Goal: Complete application form

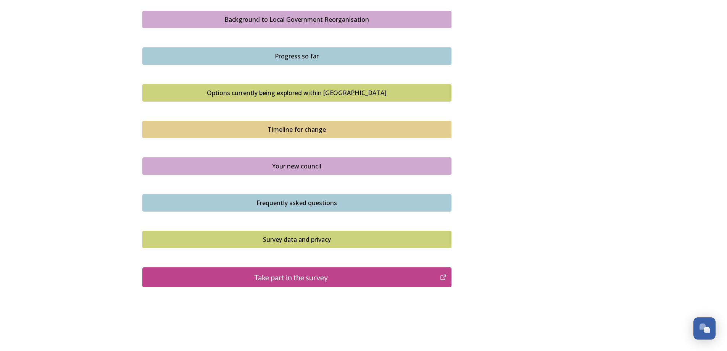
scroll to position [458, 0]
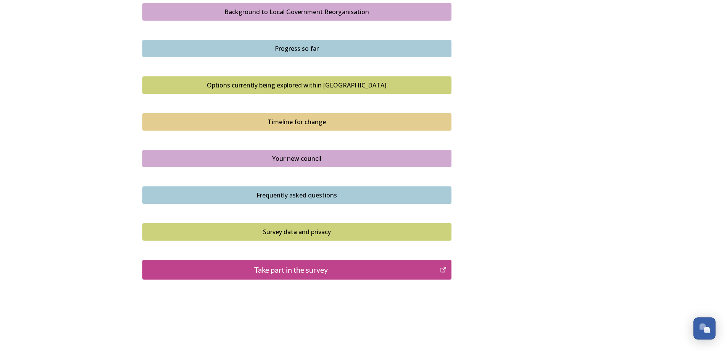
click at [289, 272] on div "Take part in the survey" at bounding box center [292, 269] width 290 height 11
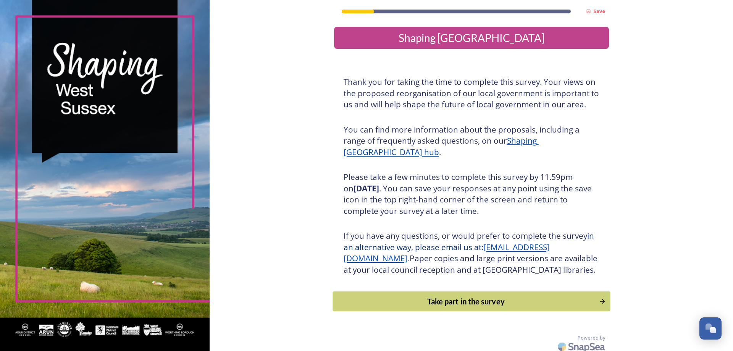
click at [446, 307] on div "Take part in the survey" at bounding box center [466, 301] width 258 height 11
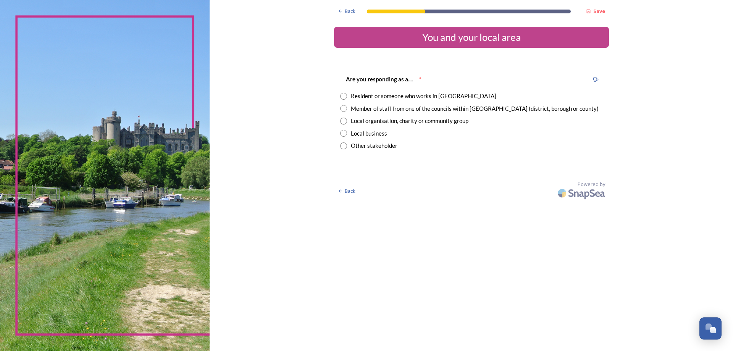
click at [344, 96] on input "radio" at bounding box center [343, 96] width 7 height 7
radio input "true"
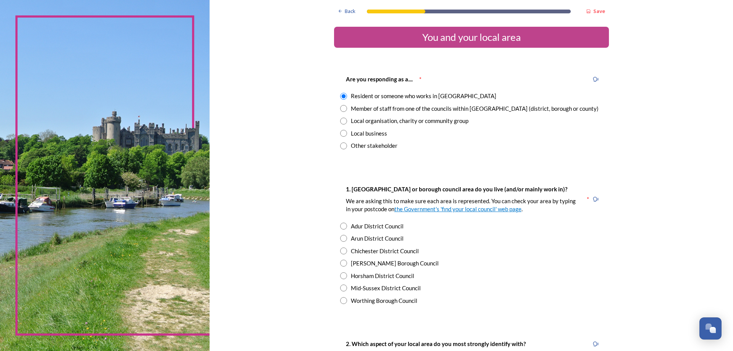
click at [343, 109] on input "radio" at bounding box center [343, 108] width 7 height 7
radio input "true"
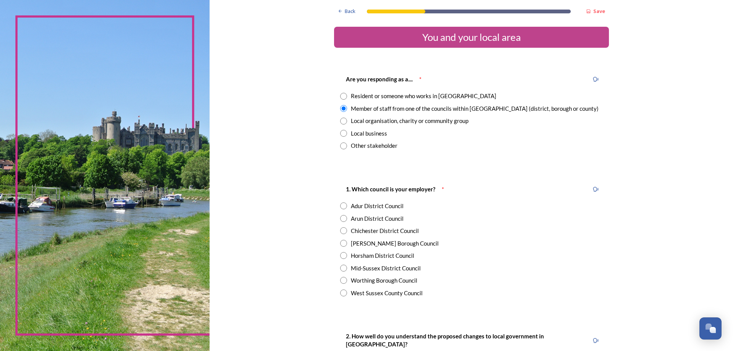
click at [341, 96] on input "radio" at bounding box center [343, 96] width 7 height 7
radio input "true"
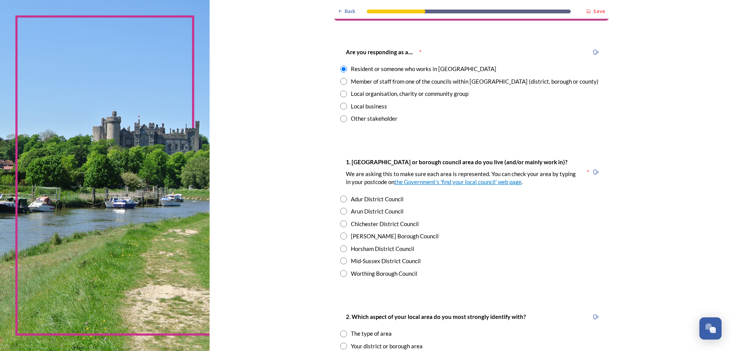
scroll to position [38, 0]
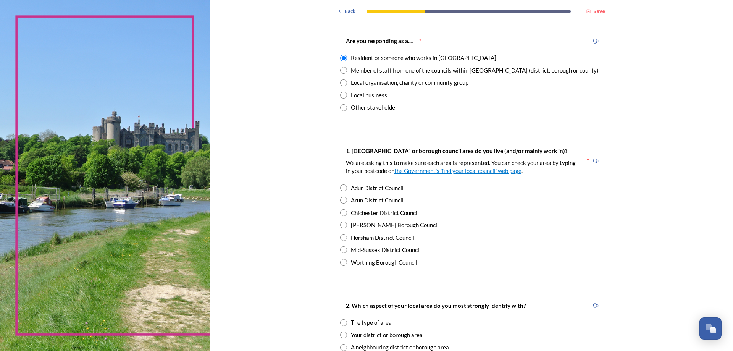
click at [342, 260] on input "radio" at bounding box center [343, 262] width 7 height 7
radio input "true"
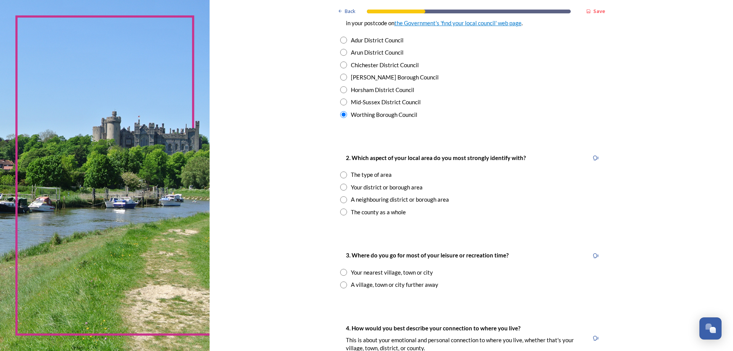
scroll to position [191, 0]
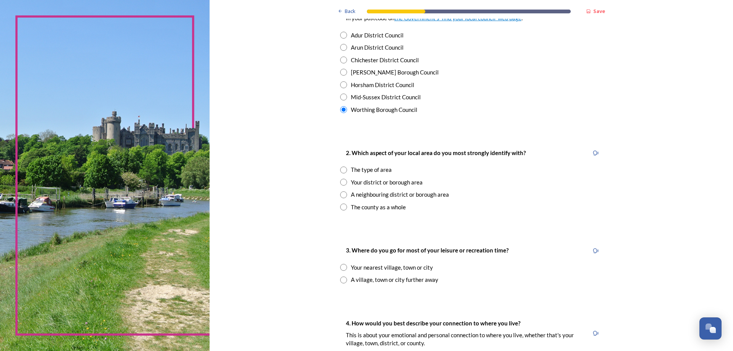
click at [341, 169] on input "radio" at bounding box center [343, 169] width 7 height 7
radio input "true"
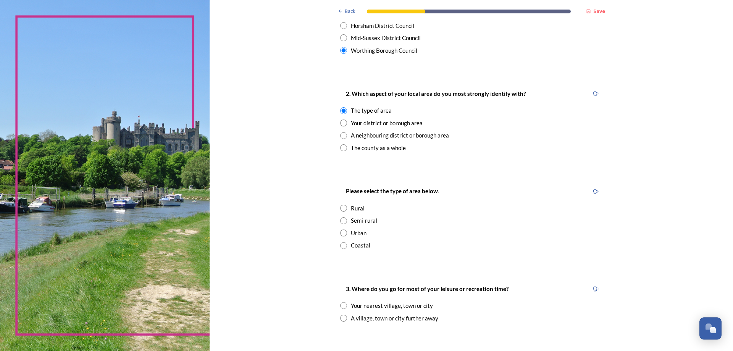
scroll to position [267, 0]
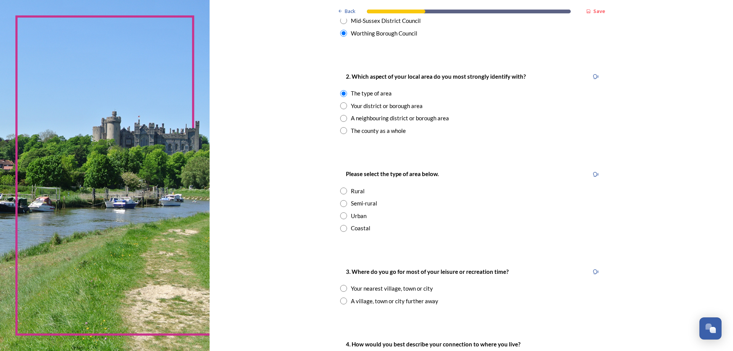
click at [342, 231] on input "radio" at bounding box center [343, 228] width 7 height 7
radio input "true"
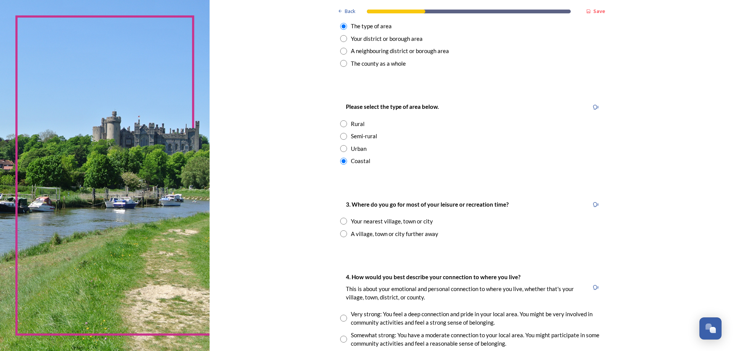
scroll to position [344, 0]
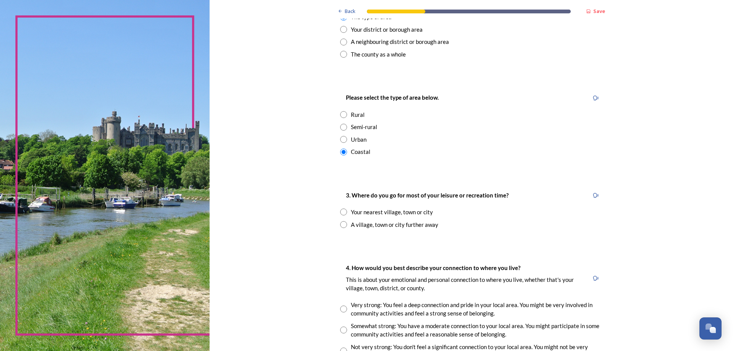
click at [342, 213] on input "radio" at bounding box center [343, 211] width 7 height 7
radio input "true"
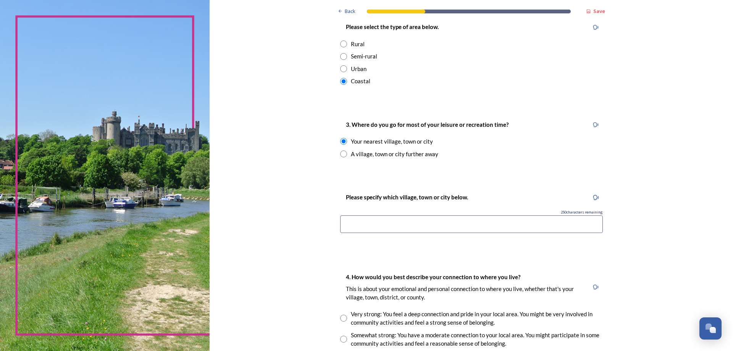
scroll to position [420, 0]
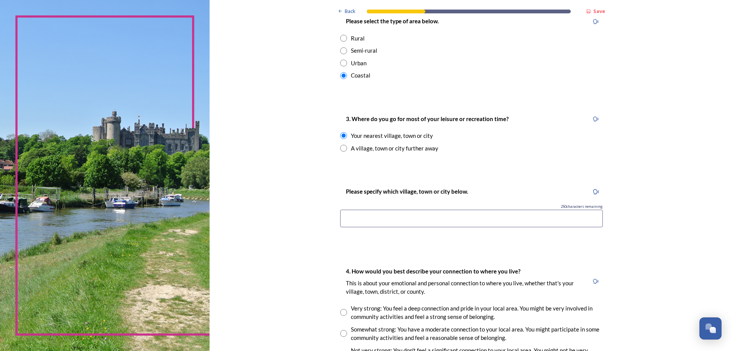
click at [363, 213] on input at bounding box center [471, 219] width 263 height 18
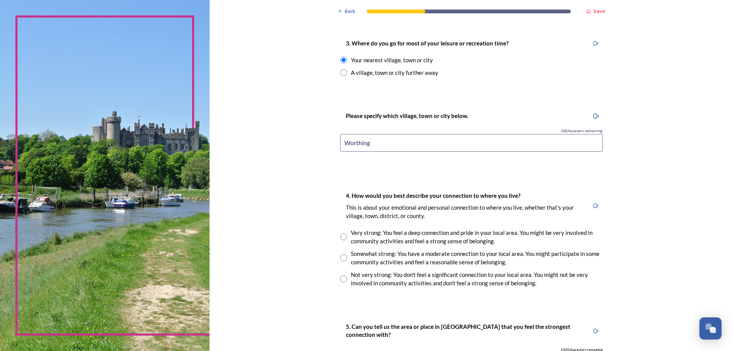
scroll to position [496, 0]
type input "Worthing"
click at [341, 260] on input "radio" at bounding box center [343, 257] width 7 height 7
radio input "true"
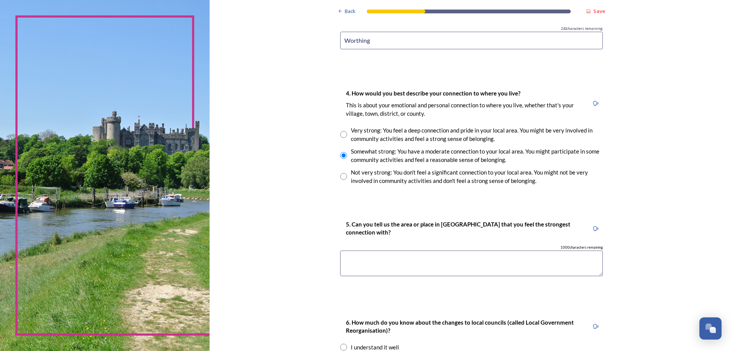
scroll to position [611, 0]
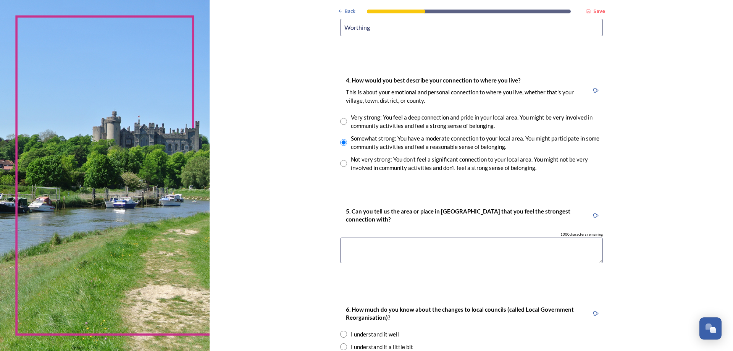
click at [350, 247] on textarea at bounding box center [471, 251] width 263 height 26
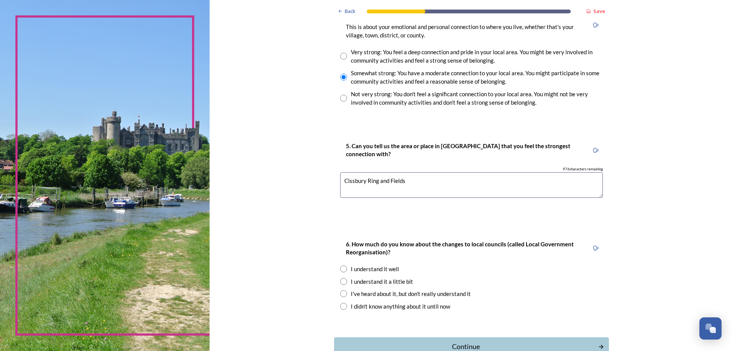
scroll to position [687, 0]
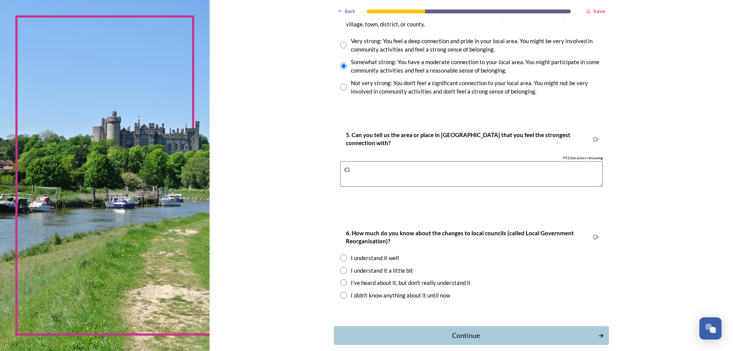
type textarea "C"
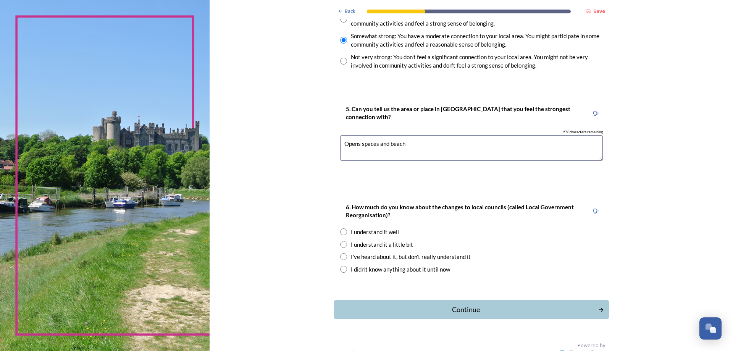
scroll to position [725, 0]
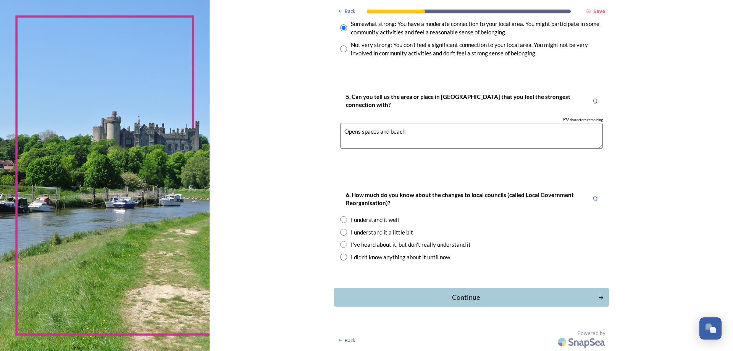
type textarea "Opens spaces and beach"
click at [343, 221] on input "radio" at bounding box center [343, 219] width 7 height 7
radio input "true"
click at [461, 295] on div "Continue" at bounding box center [466, 297] width 259 height 10
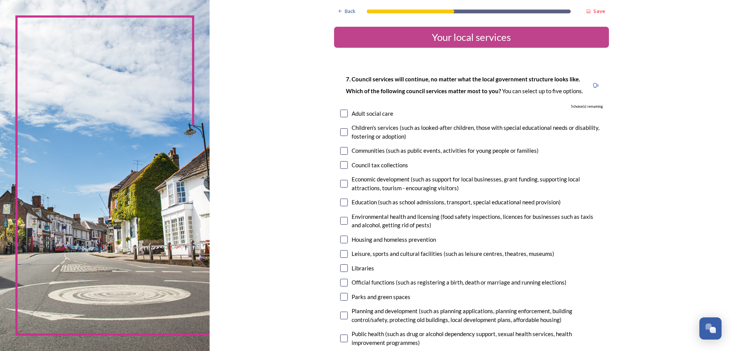
click at [342, 152] on input "checkbox" at bounding box center [344, 151] width 8 height 8
checkbox input "true"
click at [341, 183] on input "checkbox" at bounding box center [344, 184] width 8 height 8
checkbox input "true"
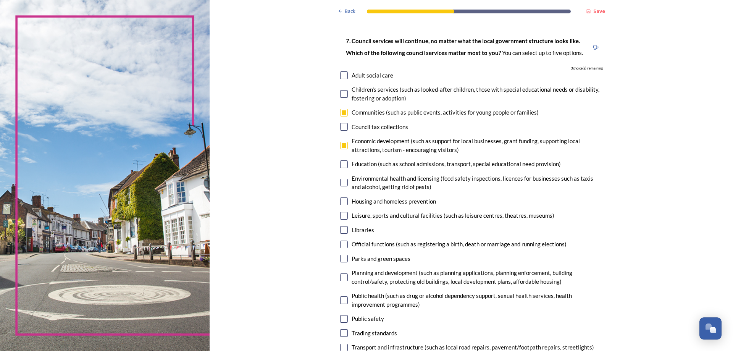
scroll to position [76, 0]
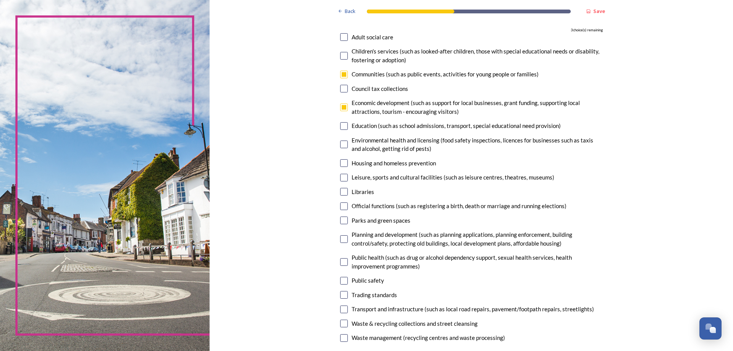
click at [343, 179] on input "checkbox" at bounding box center [344, 178] width 8 height 8
checkbox input "true"
click at [340, 205] on input "checkbox" at bounding box center [344, 206] width 8 height 8
checkbox input "true"
click at [344, 191] on input "checkbox" at bounding box center [344, 192] width 8 height 8
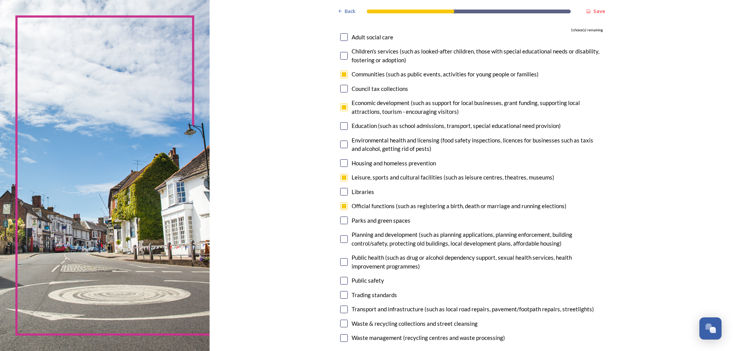
checkbox input "true"
click at [340, 220] on input "checkbox" at bounding box center [344, 221] width 8 height 8
click at [341, 217] on input "checkbox" at bounding box center [344, 221] width 8 height 8
click at [341, 220] on input "checkbox" at bounding box center [344, 221] width 8 height 8
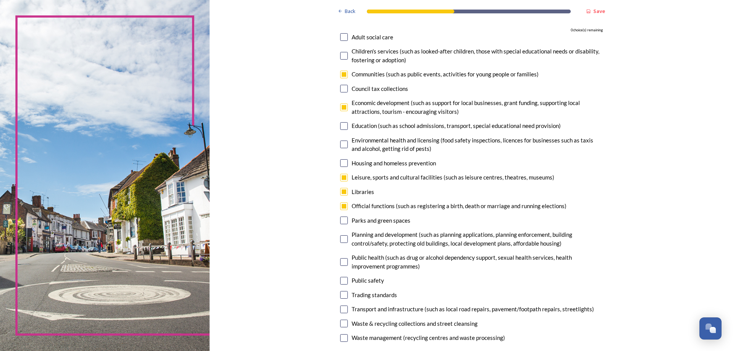
click at [341, 220] on input "checkbox" at bounding box center [344, 221] width 8 height 8
click at [341, 222] on input "checkbox" at bounding box center [344, 221] width 8 height 8
checkbox input "false"
click at [341, 75] on input "checkbox" at bounding box center [344, 75] width 8 height 8
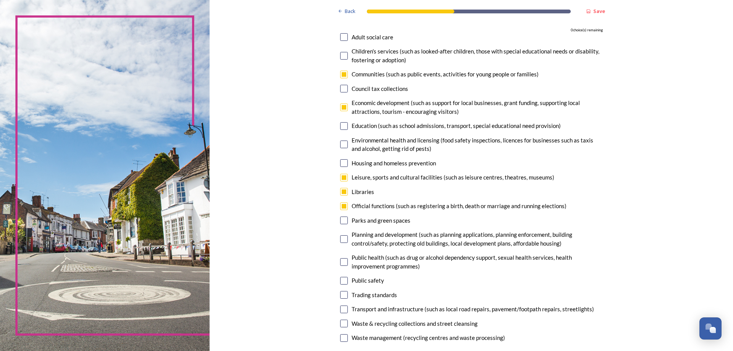
checkbox input "false"
click at [340, 223] on input "checkbox" at bounding box center [344, 221] width 8 height 8
checkbox input "true"
click at [340, 239] on input "checkbox" at bounding box center [344, 239] width 8 height 8
checkbox input "false"
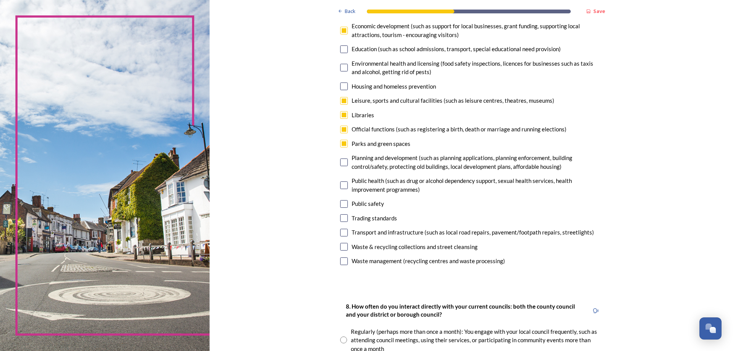
scroll to position [153, 0]
click at [340, 114] on input "checkbox" at bounding box center [344, 115] width 8 height 8
checkbox input "false"
click at [342, 260] on input "checkbox" at bounding box center [344, 262] width 8 height 8
checkbox input "true"
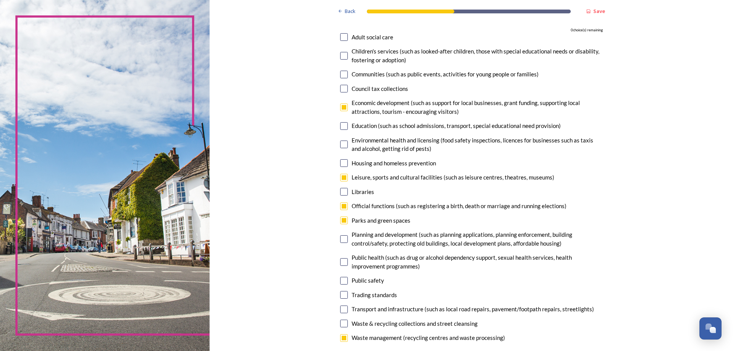
scroll to position [115, 0]
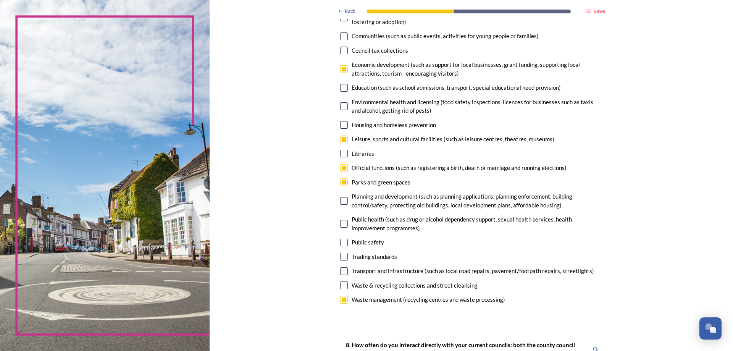
click at [340, 202] on input "checkbox" at bounding box center [344, 201] width 8 height 8
checkbox input "false"
click at [341, 170] on input "checkbox" at bounding box center [344, 168] width 8 height 8
checkbox input "false"
click at [341, 200] on input "checkbox" at bounding box center [344, 201] width 8 height 8
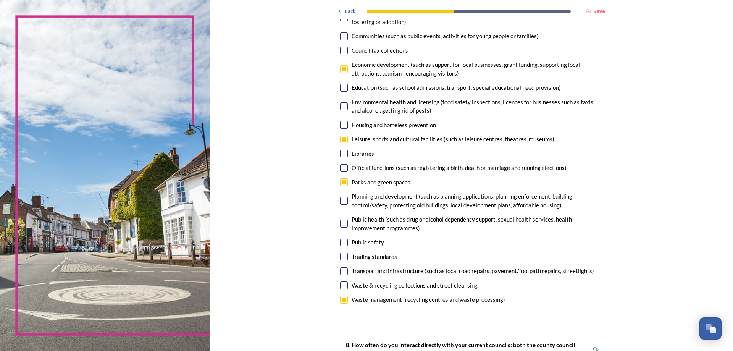
checkbox input "true"
click at [344, 298] on input "checkbox" at bounding box center [344, 300] width 8 height 8
checkbox input "false"
click at [342, 285] on input "checkbox" at bounding box center [344, 285] width 8 height 8
checkbox input "true"
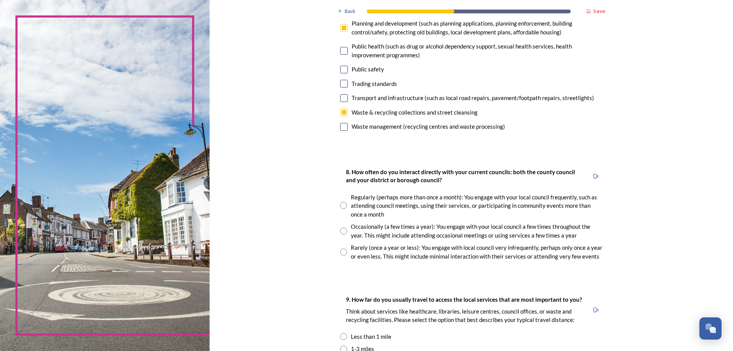
scroll to position [305, 0]
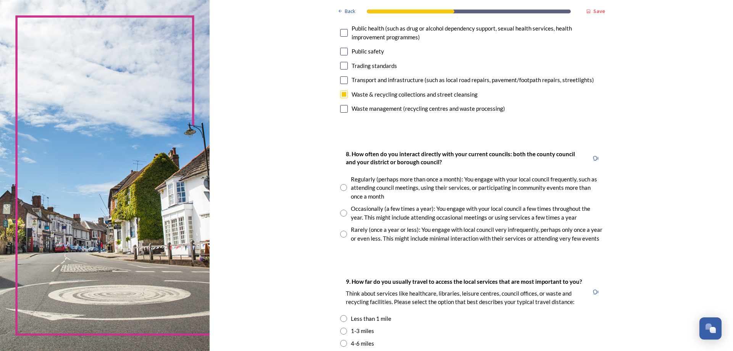
click at [343, 234] on input "radio" at bounding box center [343, 234] width 7 height 7
radio input "true"
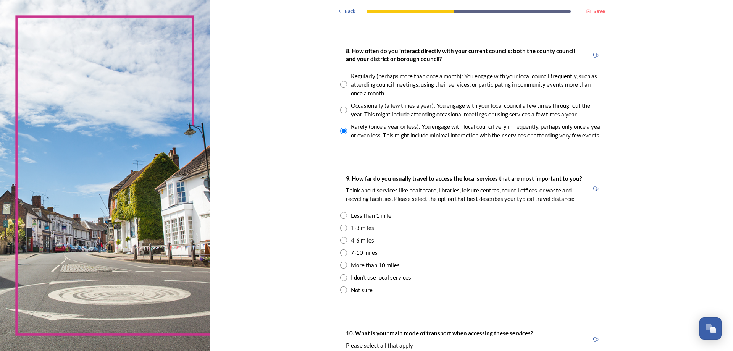
scroll to position [420, 0]
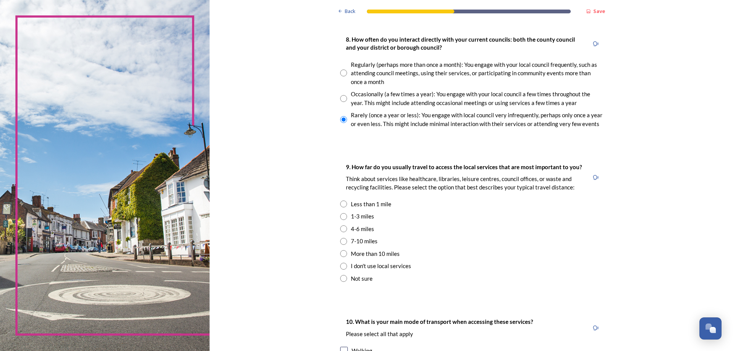
click at [340, 218] on input "radio" at bounding box center [343, 216] width 7 height 7
radio input "true"
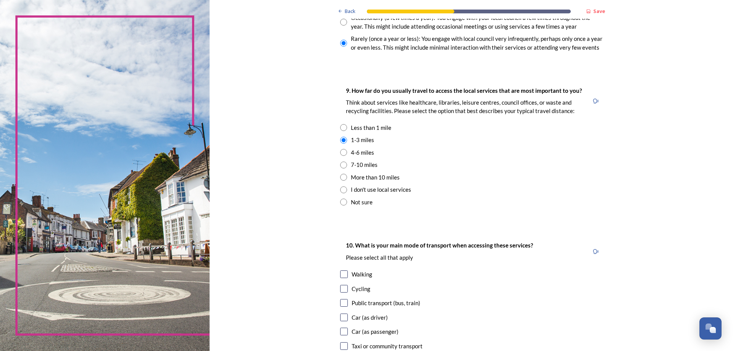
scroll to position [535, 0]
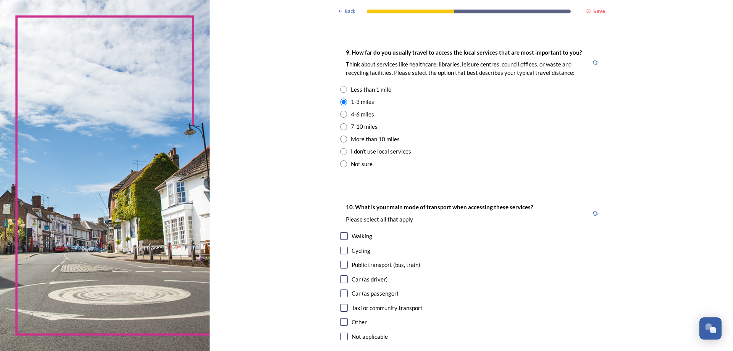
click at [340, 237] on input "checkbox" at bounding box center [344, 236] width 8 height 8
checkbox input "true"
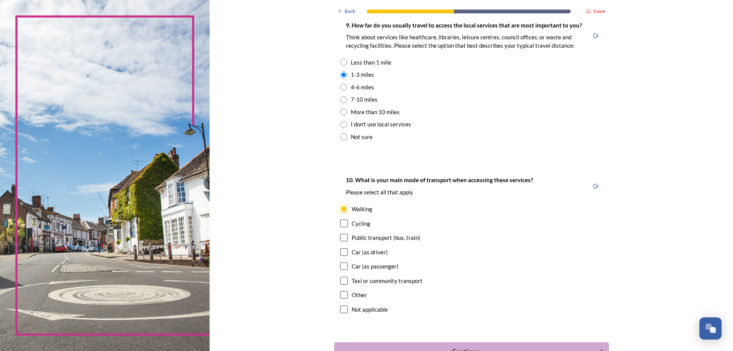
scroll to position [573, 0]
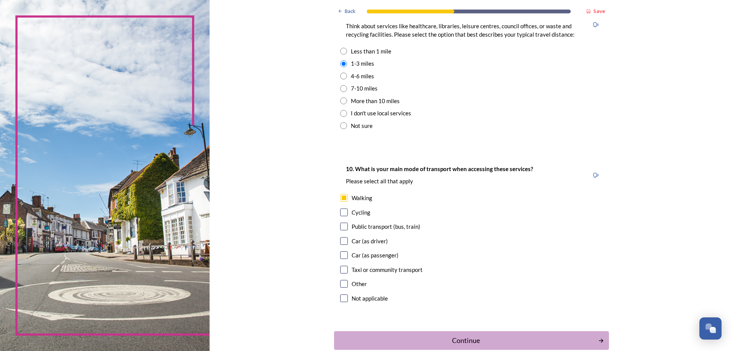
click at [342, 241] on input "checkbox" at bounding box center [344, 241] width 8 height 8
checkbox input "true"
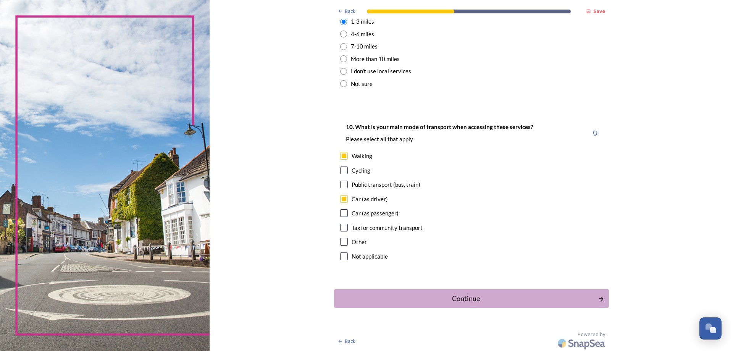
scroll to position [616, 0]
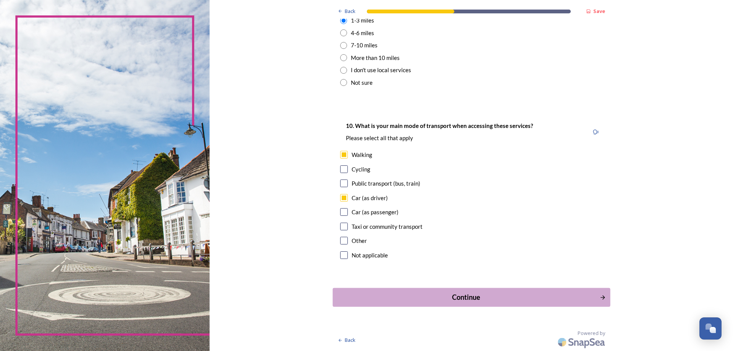
click at [450, 300] on div "Continue" at bounding box center [466, 297] width 259 height 10
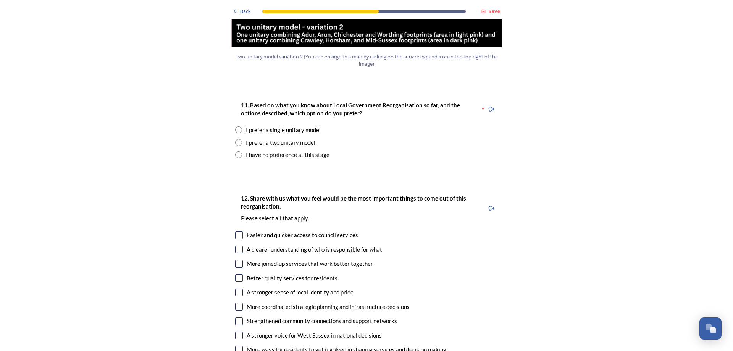
scroll to position [993, 0]
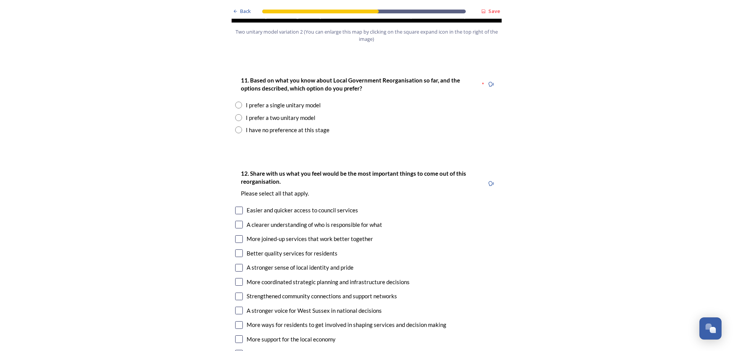
click at [236, 114] on input "radio" at bounding box center [238, 117] width 7 height 7
radio input "true"
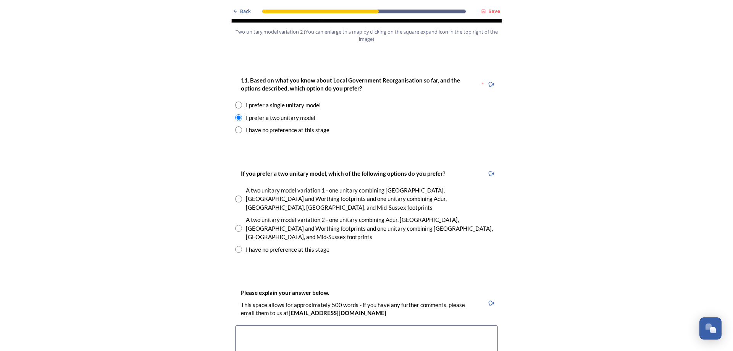
click at [237, 225] on input "radio" at bounding box center [238, 228] width 7 height 7
radio input "true"
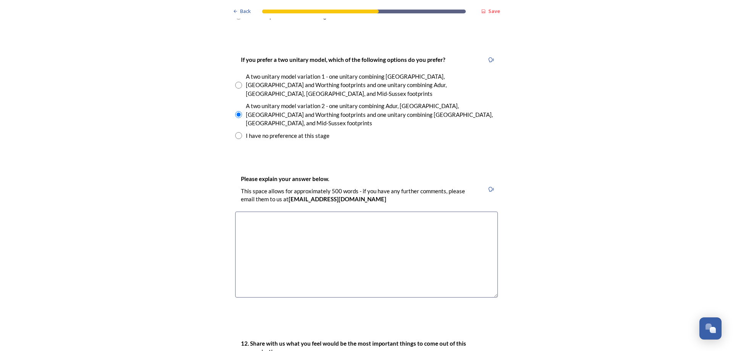
scroll to position [1107, 0]
click at [244, 211] on textarea at bounding box center [366, 254] width 263 height 86
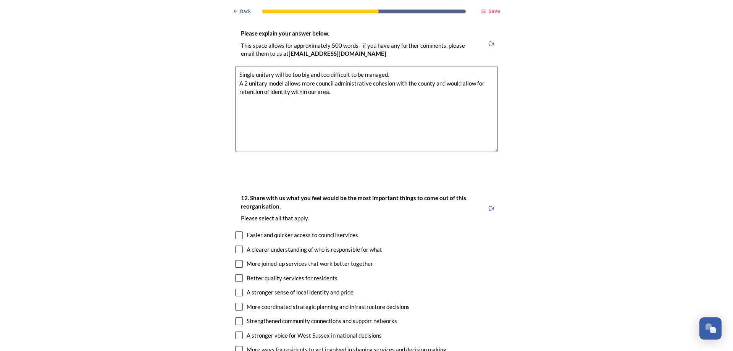
scroll to position [1298, 0]
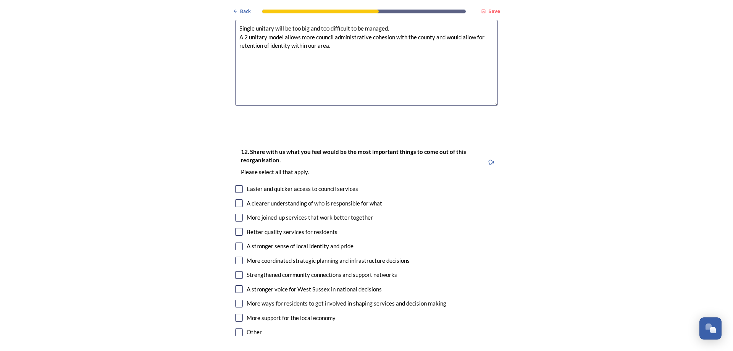
type textarea "Single unitary will be too big and too difficult to be managed. A 2 unitary mod…"
click at [235, 214] on input "checkbox" at bounding box center [239, 218] width 8 height 8
checkbox input "true"
click at [236, 228] on input "checkbox" at bounding box center [239, 232] width 8 height 8
checkbox input "true"
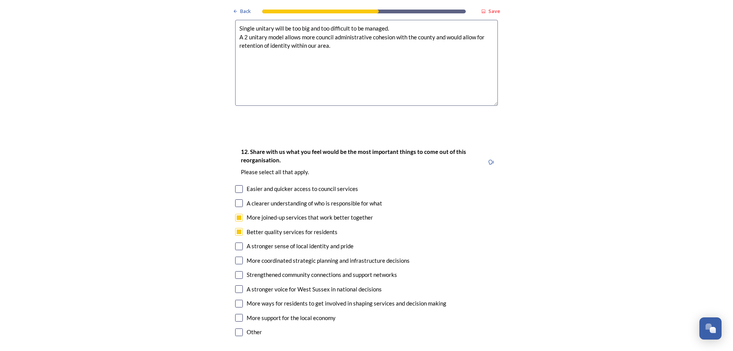
click at [238, 257] on input "checkbox" at bounding box center [239, 261] width 8 height 8
checkbox input "true"
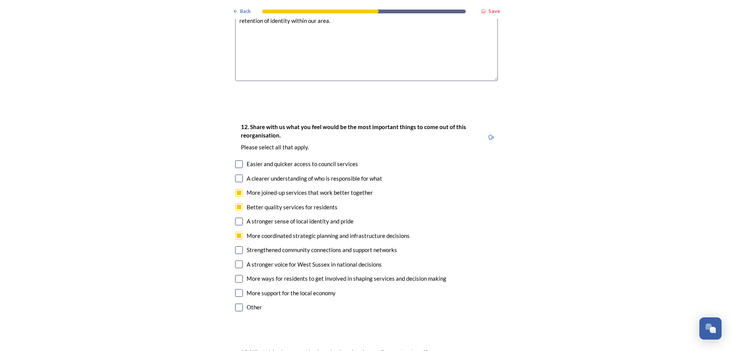
scroll to position [1336, 0]
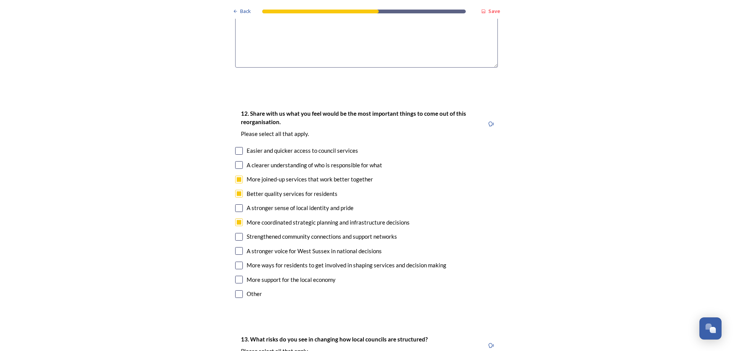
click at [236, 247] on input "checkbox" at bounding box center [239, 251] width 8 height 8
checkbox input "true"
click at [235, 276] on input "checkbox" at bounding box center [239, 280] width 8 height 8
checkbox input "true"
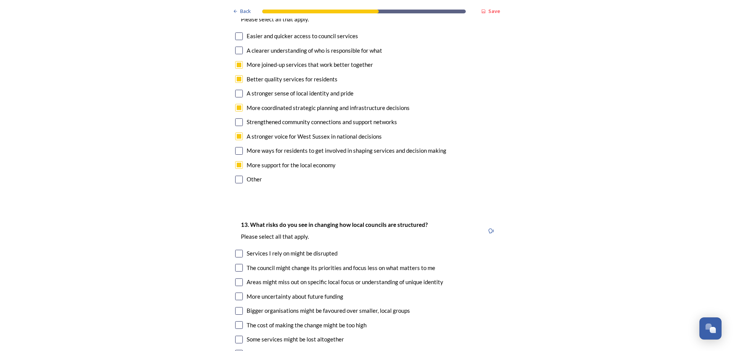
scroll to position [1489, 0]
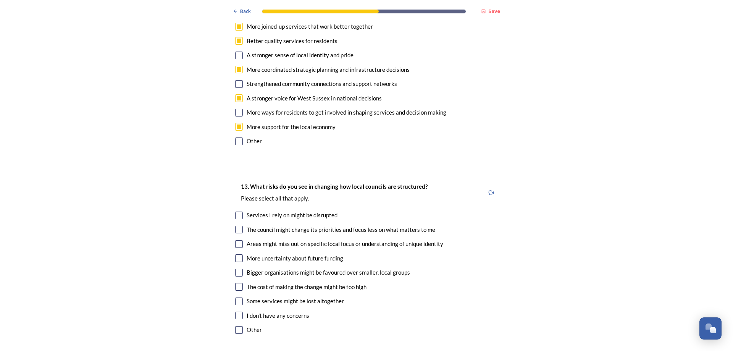
click at [237, 240] on input "checkbox" at bounding box center [239, 244] width 8 height 8
checkbox input "true"
click at [235, 254] on input "checkbox" at bounding box center [239, 258] width 8 height 8
checkbox input "true"
click at [236, 269] on input "checkbox" at bounding box center [239, 273] width 8 height 8
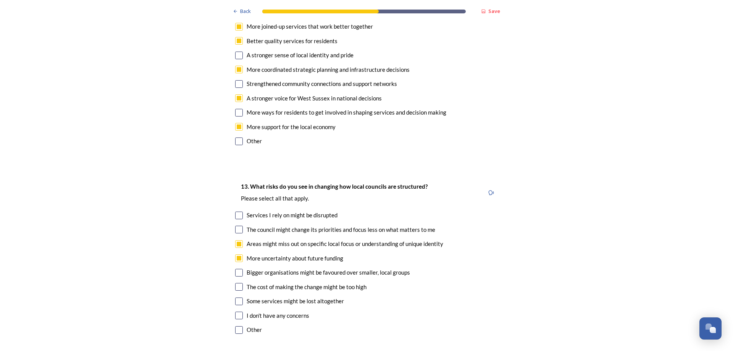
checkbox input "true"
click at [239, 283] on input "checkbox" at bounding box center [239, 287] width 8 height 8
checkbox input "true"
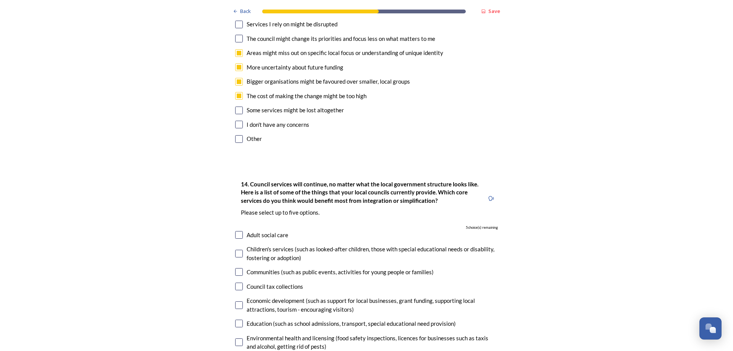
scroll to position [1718, 0]
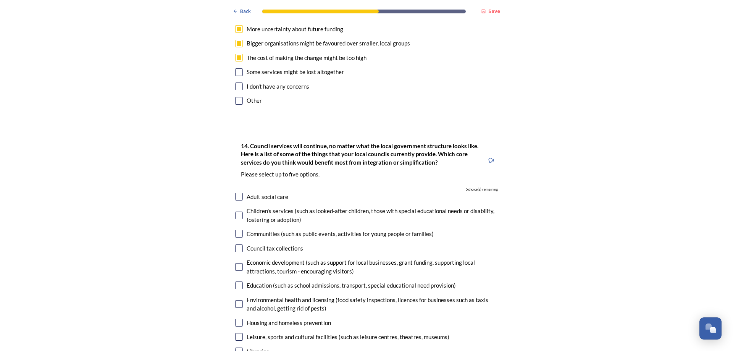
click at [235, 193] on input "checkbox" at bounding box center [239, 197] width 8 height 8
checkbox input "true"
click at [237, 212] on input "checkbox" at bounding box center [239, 216] width 8 height 8
checkbox input "true"
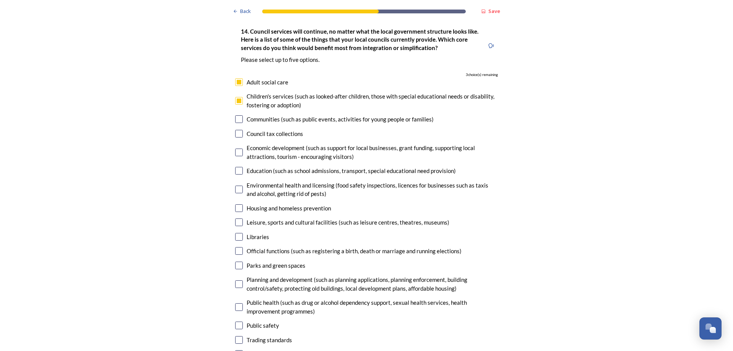
scroll to position [1871, 0]
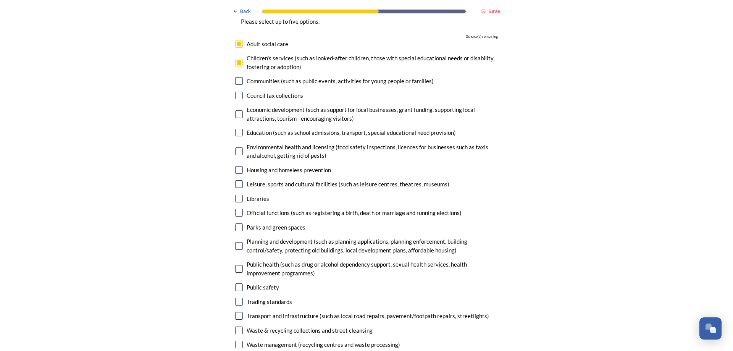
click at [239, 283] on input "checkbox" at bounding box center [239, 287] width 8 height 8
checkbox input "true"
click at [235, 298] on input "checkbox" at bounding box center [239, 302] width 8 height 8
checkbox input "true"
click at [239, 312] on input "checkbox" at bounding box center [239, 316] width 8 height 8
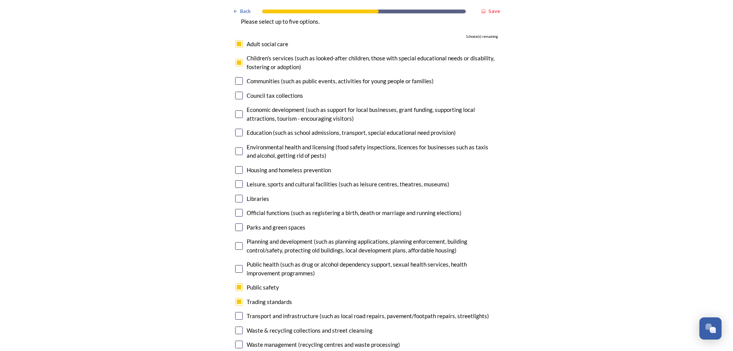
checkbox input "true"
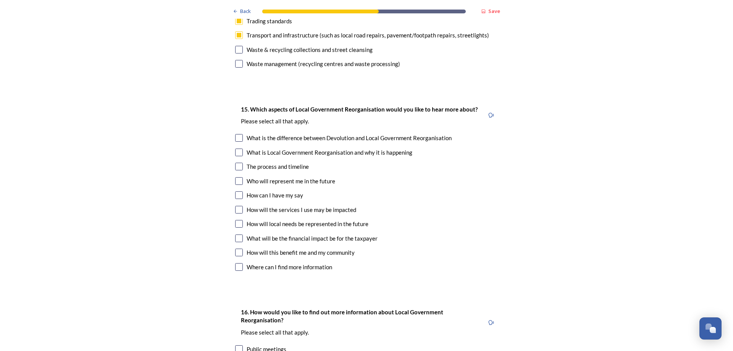
scroll to position [2138, 0]
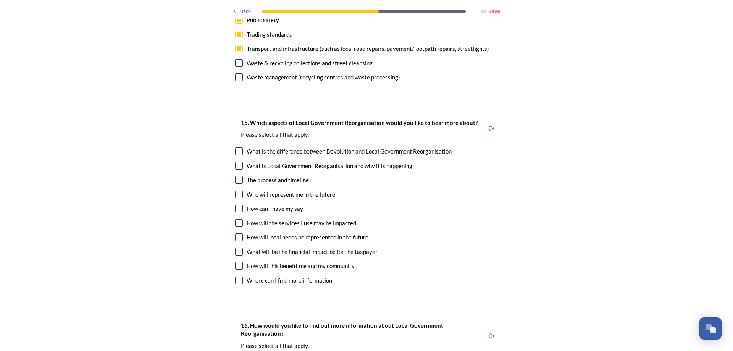
click at [238, 248] on input "checkbox" at bounding box center [239, 252] width 8 height 8
checkbox input "true"
click at [236, 262] on input "checkbox" at bounding box center [239, 266] width 8 height 8
checkbox input "true"
click at [237, 233] on input "checkbox" at bounding box center [239, 237] width 8 height 8
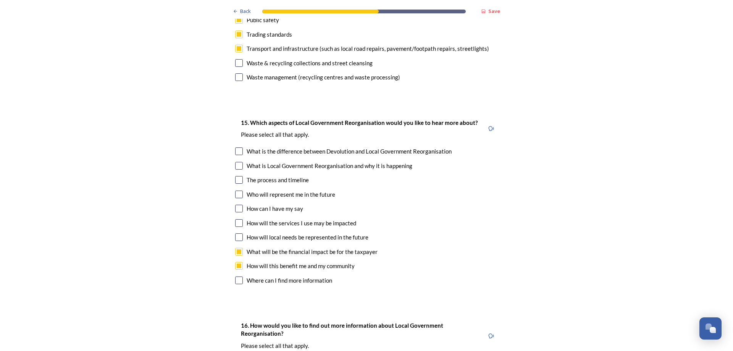
checkbox input "true"
click at [235, 191] on input "checkbox" at bounding box center [239, 195] width 8 height 8
checkbox input "true"
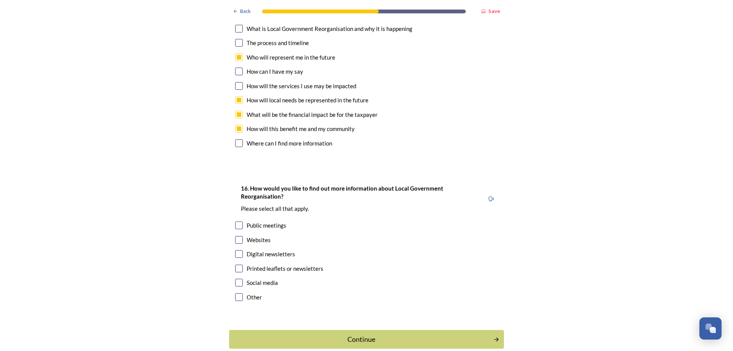
scroll to position [2278, 0]
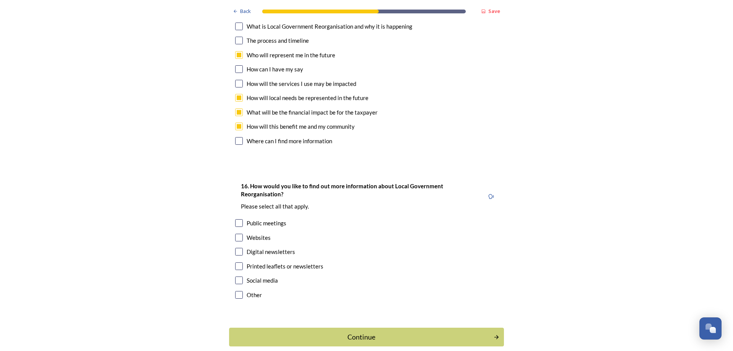
click at [236, 234] on input "checkbox" at bounding box center [239, 238] width 8 height 8
checkbox input "true"
click at [235, 276] on input "checkbox" at bounding box center [239, 280] width 8 height 8
checkbox input "true"
click at [331, 332] on div "Continue" at bounding box center [361, 337] width 259 height 10
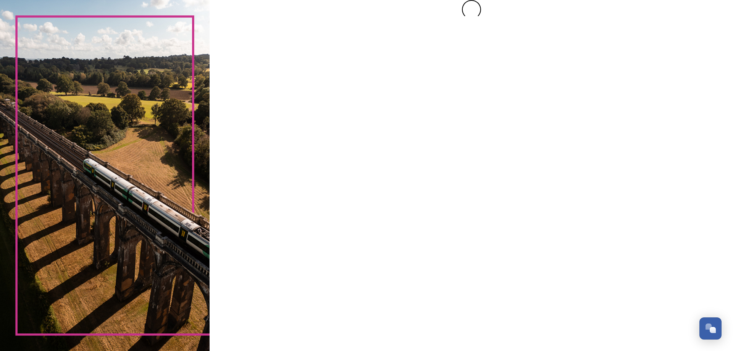
scroll to position [0, 0]
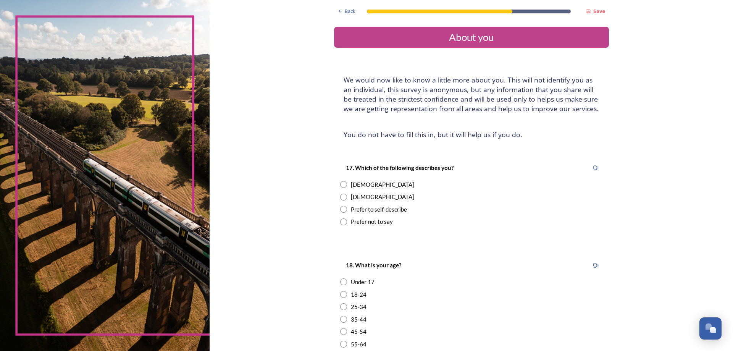
click at [359, 183] on div "[DEMOGRAPHIC_DATA]" at bounding box center [382, 184] width 63 height 9
radio input "true"
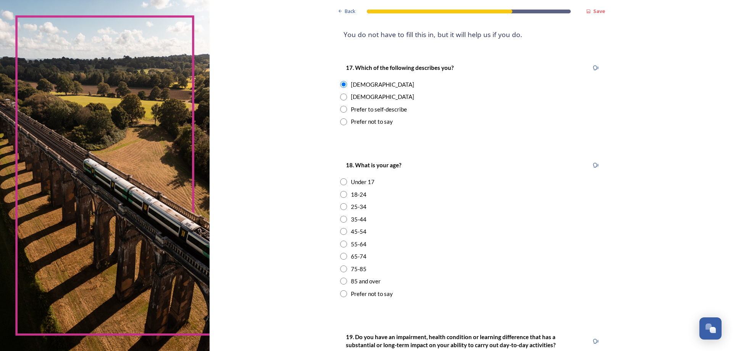
scroll to position [115, 0]
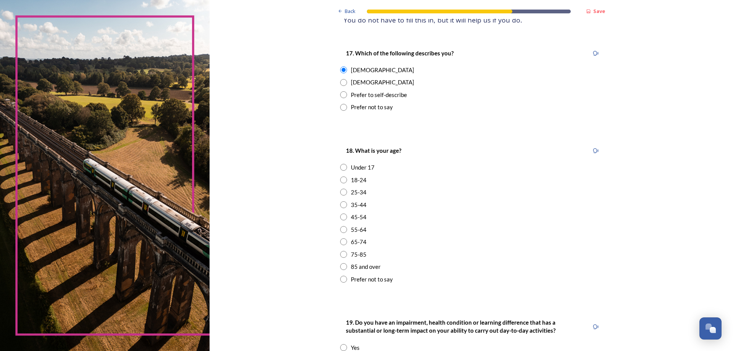
click at [341, 230] on input "radio" at bounding box center [343, 229] width 7 height 7
radio input "true"
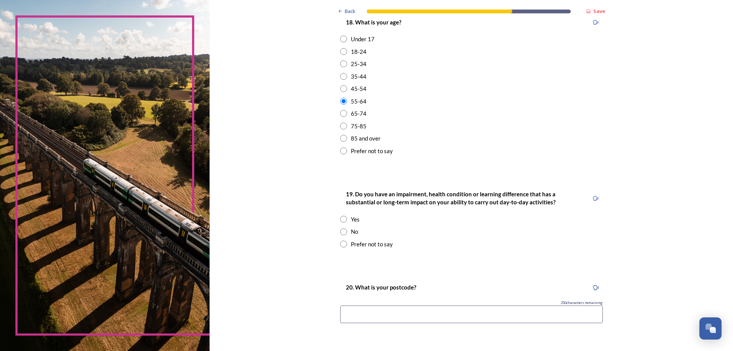
scroll to position [267, 0]
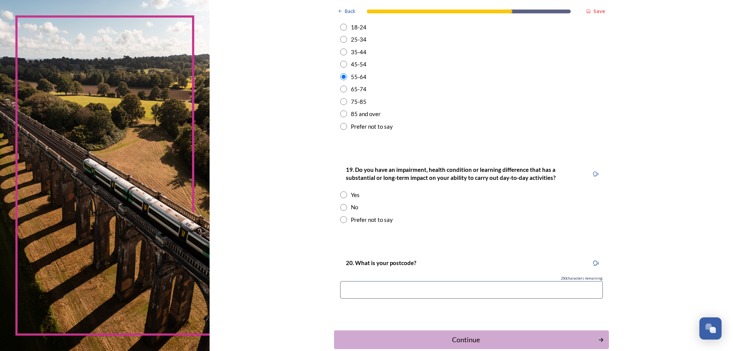
click at [341, 205] on input "radio" at bounding box center [343, 207] width 7 height 7
radio input "true"
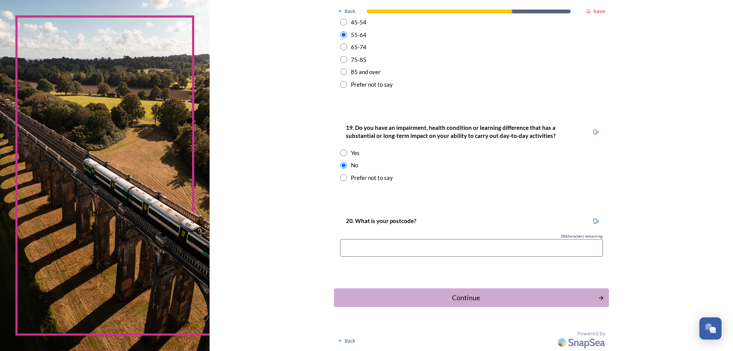
scroll to position [310, 0]
click at [377, 244] on input at bounding box center [471, 248] width 263 height 18
type input "BN14 9BH"
click at [451, 298] on div "Continue" at bounding box center [466, 297] width 259 height 10
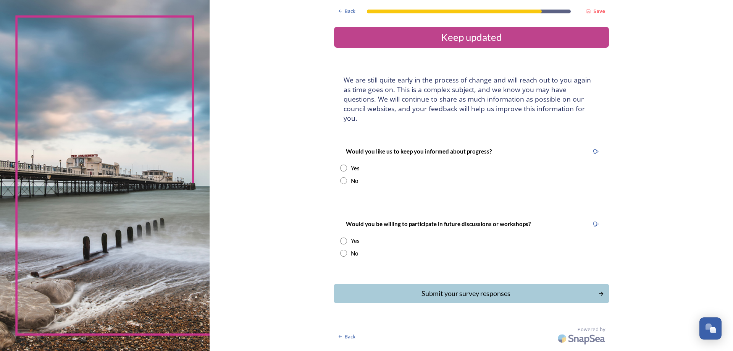
click at [343, 177] on input "radio" at bounding box center [343, 180] width 7 height 7
radio input "true"
click at [344, 250] on input "radio" at bounding box center [343, 253] width 7 height 7
radio input "true"
click at [458, 288] on div "Submit your survey responses" at bounding box center [466, 293] width 259 height 10
